Goal: Find contact information: Find contact information

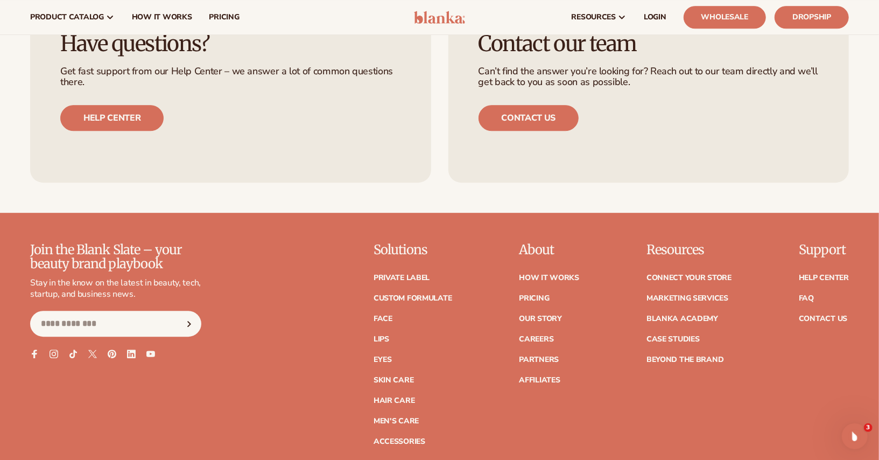
scroll to position [4536, 0]
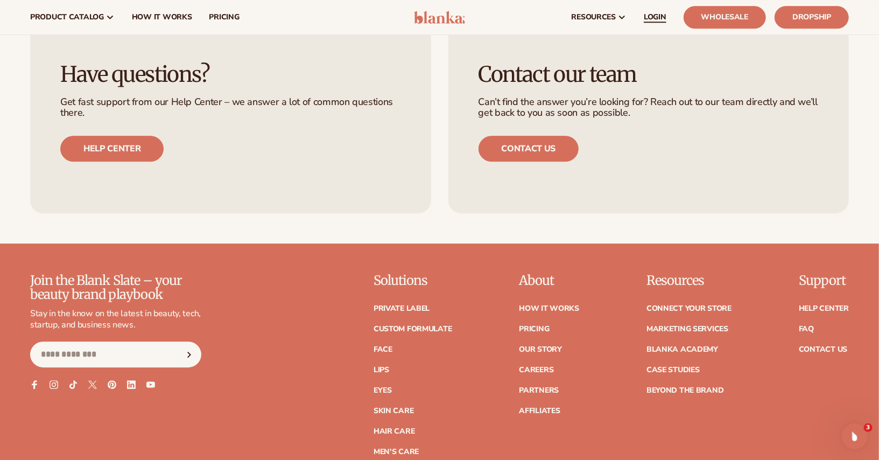
drag, startPoint x: 538, startPoint y: 144, endPoint x: 641, endPoint y: 33, distance: 150.8
click at [524, 145] on link "Contact us" at bounding box center [529, 149] width 101 height 26
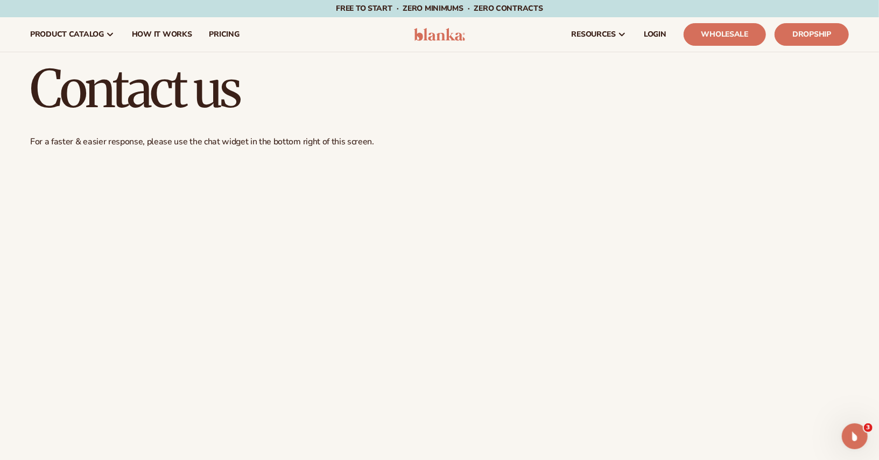
click at [454, 36] on img at bounding box center [439, 34] width 51 height 13
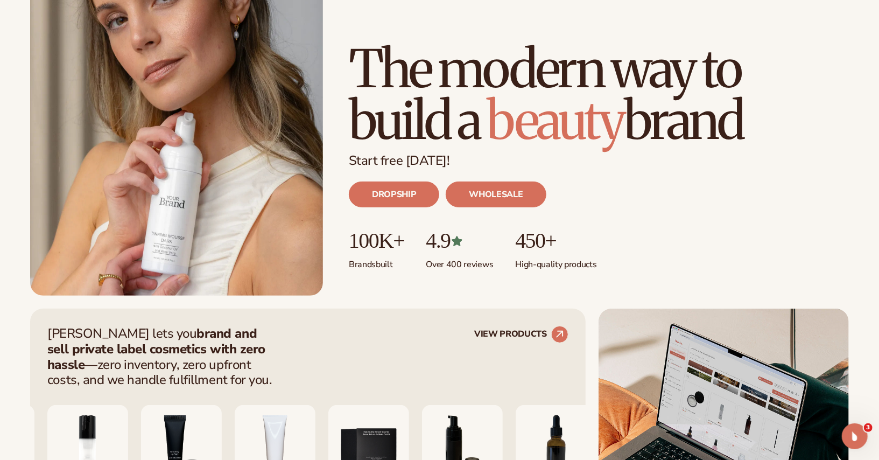
scroll to position [142, 0]
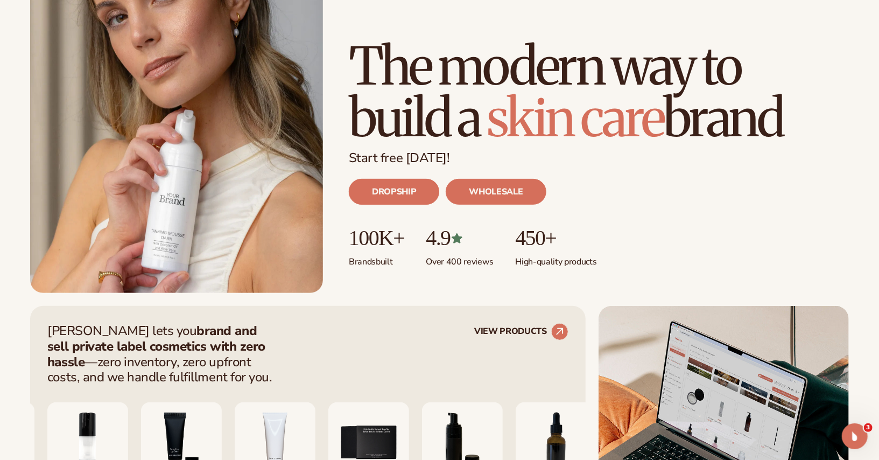
click at [378, 195] on link "DROPSHIP" at bounding box center [394, 192] width 90 height 26
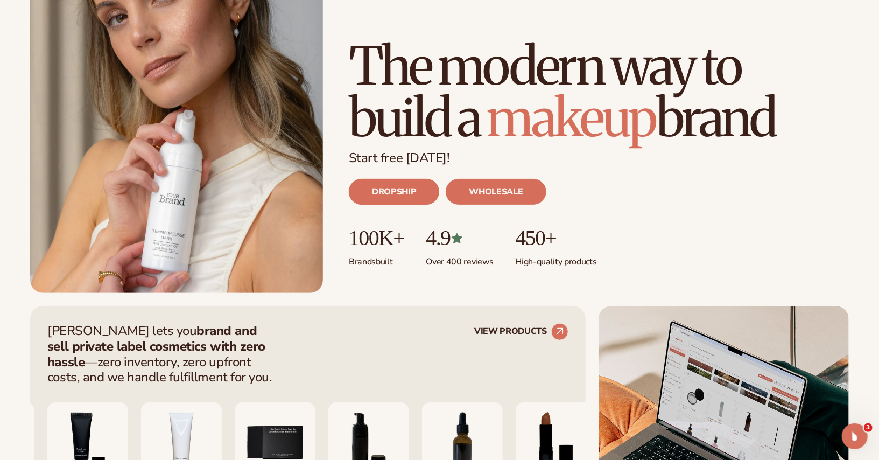
click at [388, 201] on link "DROPSHIP" at bounding box center [394, 192] width 90 height 26
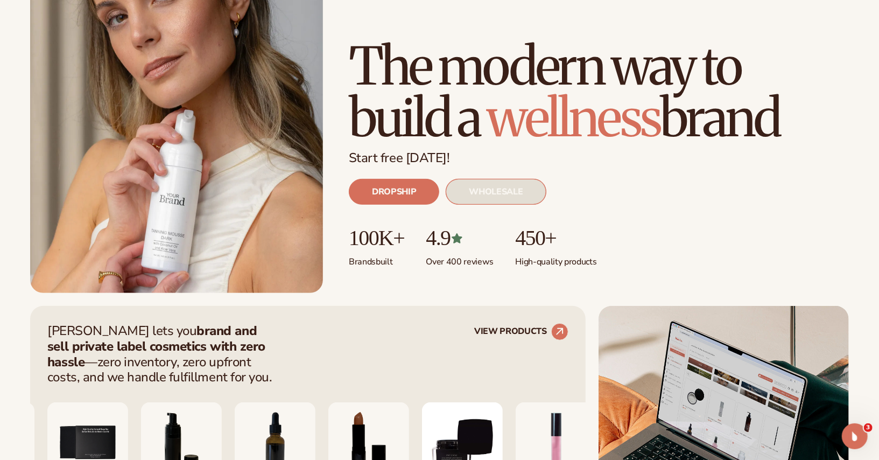
click at [507, 192] on link "WHOLESALE" at bounding box center [496, 192] width 100 height 26
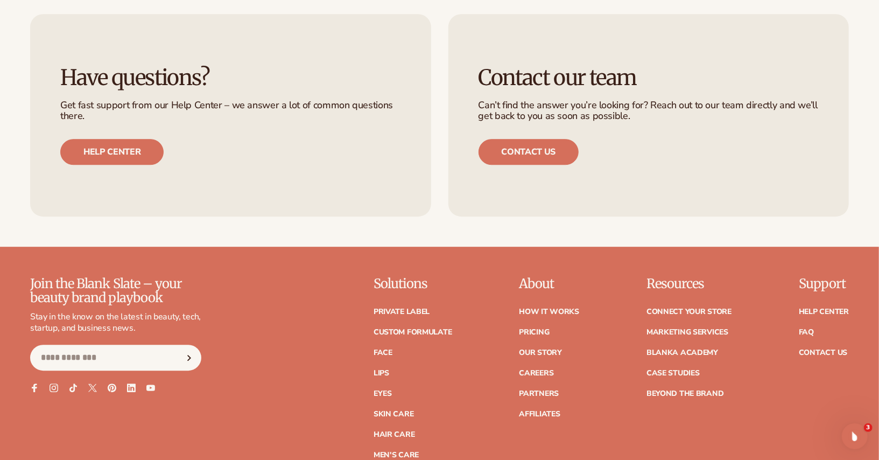
scroll to position [4583, 0]
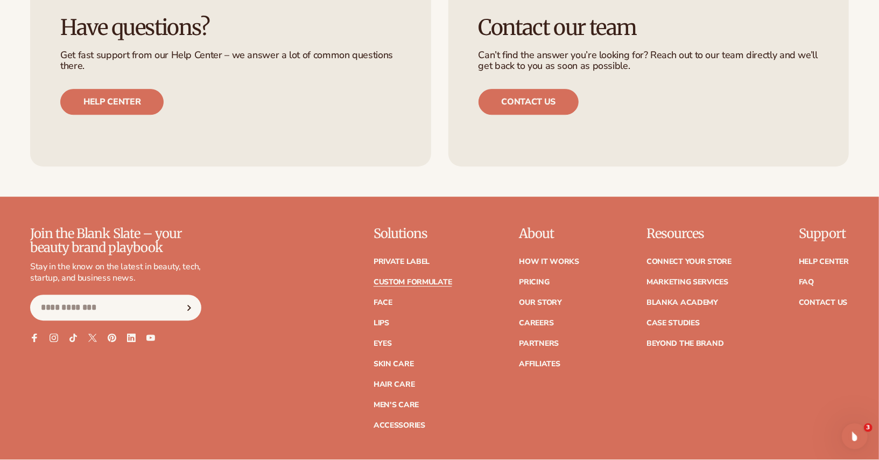
click at [421, 278] on link "Custom formulate" at bounding box center [413, 282] width 79 height 8
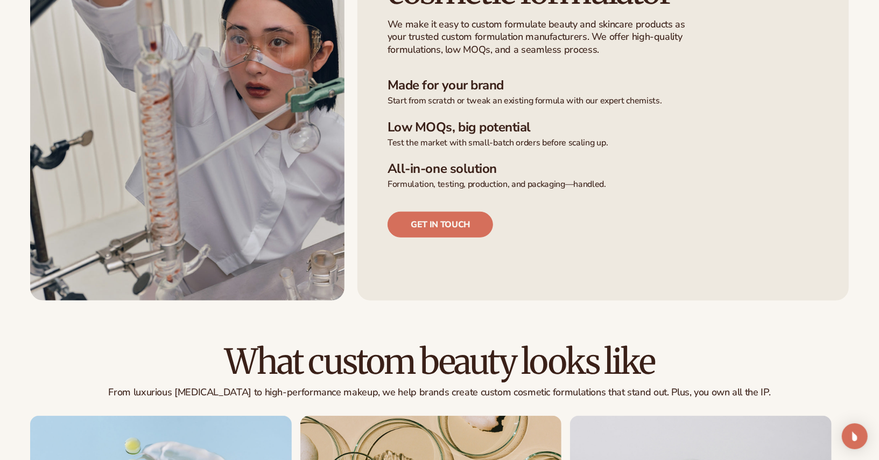
scroll to position [372, 0]
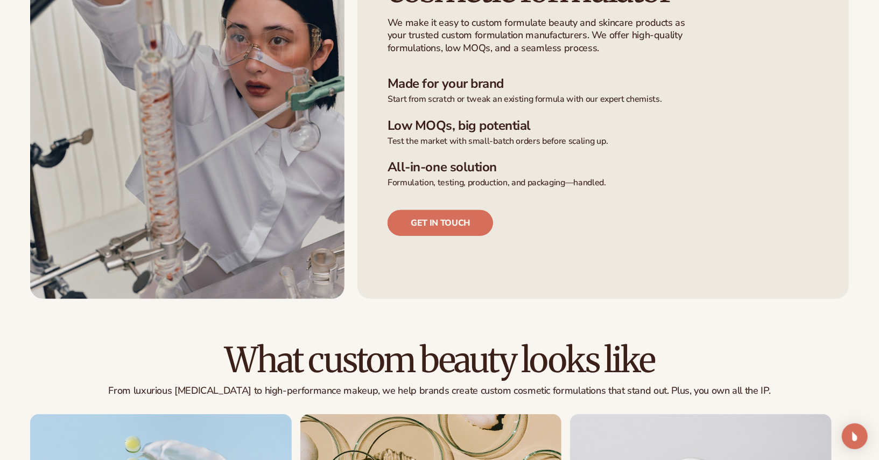
click at [443, 231] on link "Get in touch" at bounding box center [441, 223] width 106 height 26
